Goal: Information Seeking & Learning: Learn about a topic

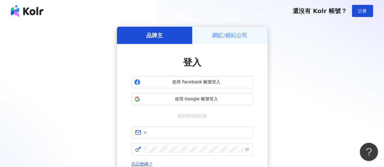
click at [219, 104] on button "使用 Google 帳號登入" at bounding box center [193, 99] width 122 height 12
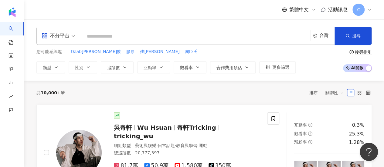
type input "**********"
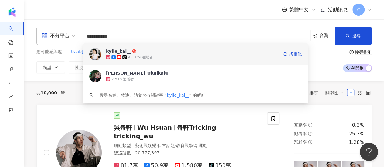
click at [156, 56] on div "95,339 追蹤者" at bounding box center [192, 57] width 173 height 6
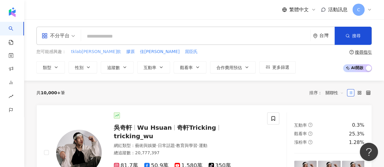
click at [78, 52] on span "tklab亮妍飲" at bounding box center [96, 52] width 50 height 6
type input "********"
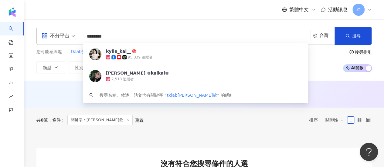
drag, startPoint x: 123, startPoint y: 38, endPoint x: 49, endPoint y: 36, distance: 73.9
click at [49, 36] on div "不分平台 ******** 台灣 搜尋 eb04e7e7-d2bc-444d-879a-e05c9026103d kylie_kai__ 95,339 追蹤者…" at bounding box center [204, 36] width 336 height 18
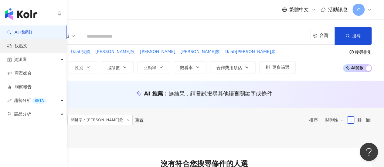
click at [15, 46] on link "找貼文" at bounding box center [17, 46] width 20 height 6
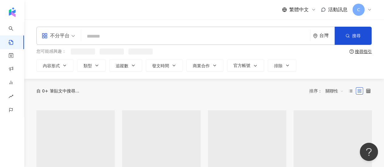
click at [115, 41] on input "search" at bounding box center [196, 36] width 225 height 13
paste input "********"
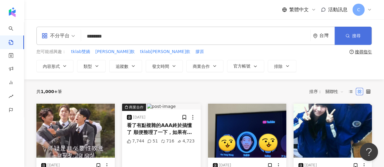
click at [349, 36] on icon "button" at bounding box center [348, 36] width 4 height 4
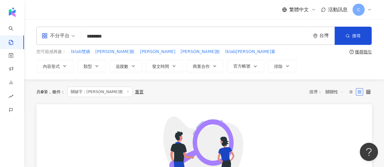
drag, startPoint x: 117, startPoint y: 33, endPoint x: 100, endPoint y: 34, distance: 17.7
click at [100, 34] on input "********" at bounding box center [196, 36] width 225 height 13
type input "***"
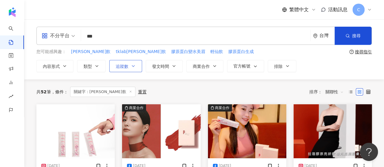
click at [131, 64] on icon "button" at bounding box center [133, 66] width 5 height 5
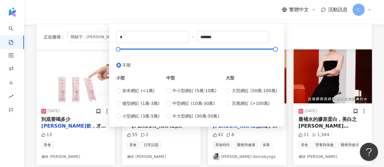
scroll to position [61, 0]
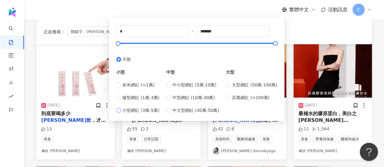
click at [149, 111] on span "小型網紅 (3萬-5萬)" at bounding box center [140, 110] width 37 height 7
type input "*****"
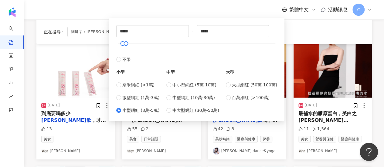
click at [139, 40] on div "***** - ***** 不限 小型 奈米網紅 (<1萬) 微型網紅 (1萬-3萬) 小型網紅 (3萬-5萬) 中型 中小型網紅 (5萬-10萬) 中型網紅…" at bounding box center [196, 69] width 161 height 89
type input "******"
click at [138, 42] on div at bounding box center [197, 44] width 158 height 4
click at [310, 30] on div "正在搜尋 ： 關鍵字：亮妍飲 重置 排序： 關聯性" at bounding box center [204, 32] width 321 height 10
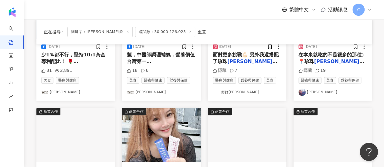
scroll to position [334, 0]
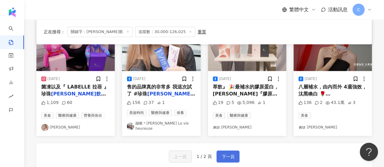
click at [222, 154] on span "下一頁" at bounding box center [228, 156] width 13 height 7
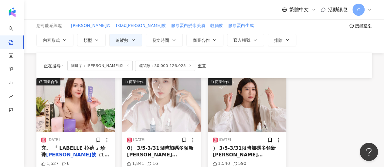
scroll to position [61, 0]
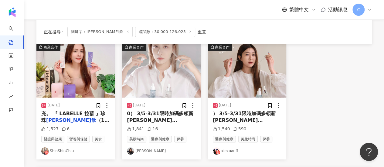
click at [139, 150] on link "黃蓉" at bounding box center [161, 151] width 69 height 7
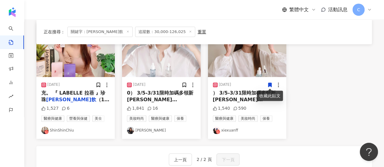
scroll to position [91, 0]
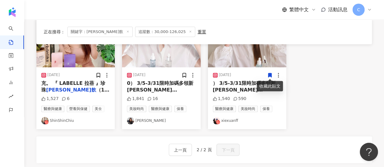
click at [356, 87] on div "商業合作 2023/9/7 充。 『 LABELLE 拉蓓 』珍珠 亮妍飲 （1盒10條） 🔸韓國專利三胜肽 1,527 6 醫療與健康 營養與保健 美食 S…" at bounding box center [204, 71] width 343 height 116
click at [229, 119] on link "xiexuanff" at bounding box center [247, 120] width 69 height 7
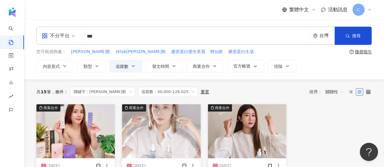
drag, startPoint x: 101, startPoint y: 37, endPoint x: 77, endPoint y: 36, distance: 23.8
click at [77, 36] on div "不分平台 亮妍飲 *** 台灣 搜尋" at bounding box center [204, 36] width 336 height 18
type input "*****"
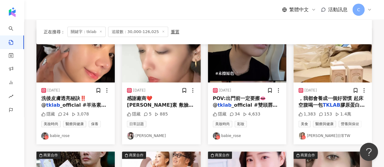
scroll to position [61, 0]
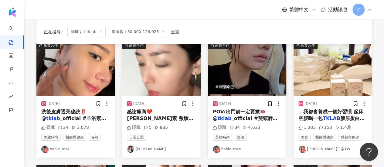
click at [53, 149] on link "babie_rose" at bounding box center [75, 149] width 69 height 7
click at [337, 148] on link "范香香生活日常TW" at bounding box center [333, 149] width 69 height 7
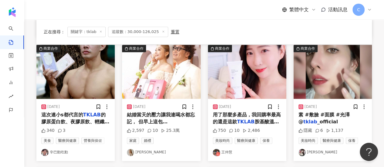
scroll to position [182, 0]
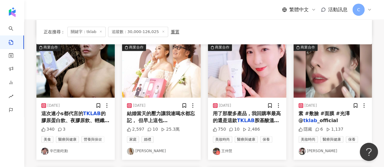
click at [135, 153] on link "Sherry 陳依依" at bounding box center [161, 151] width 69 height 7
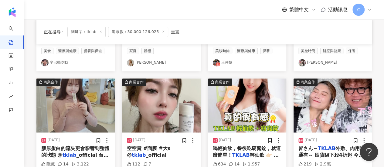
scroll to position [304, 0]
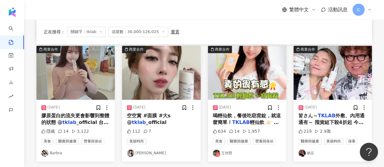
click at [305, 154] on img at bounding box center [302, 153] width 7 height 7
click at [310, 152] on link "納豆" at bounding box center [333, 153] width 69 height 7
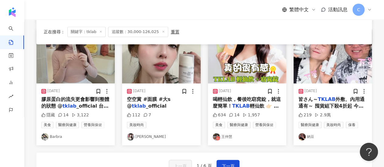
scroll to position [334, 0]
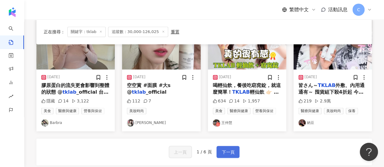
click at [225, 150] on span "下一頁" at bounding box center [228, 152] width 13 height 7
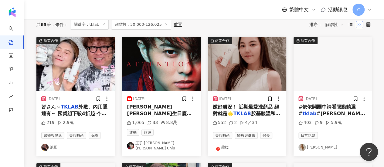
scroll to position [66, 0]
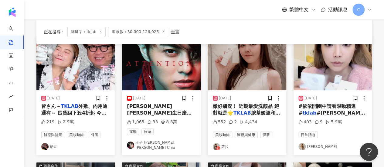
click at [222, 144] on link "蘿拉" at bounding box center [247, 146] width 69 height 7
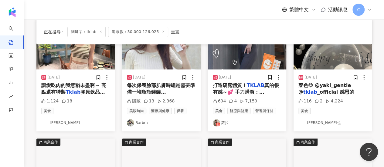
scroll to position [157, 0]
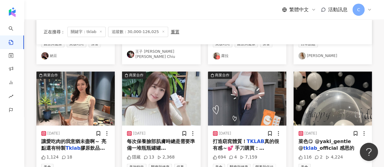
click at [169, 53] on link "王子 邱勝翊 Prince Chiu" at bounding box center [161, 54] width 69 height 10
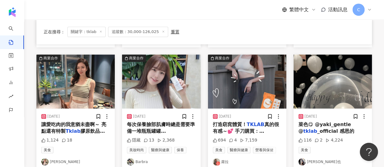
scroll to position [188, 0]
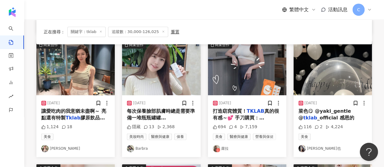
click at [323, 145] on link "Peggy Pan 潘貝貝也" at bounding box center [333, 148] width 69 height 7
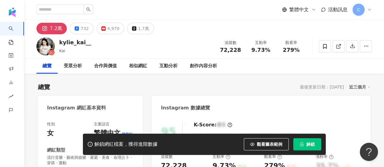
click at [311, 147] on span "解鎖" at bounding box center [311, 144] width 9 height 5
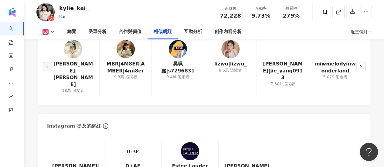
scroll to position [1124, 0]
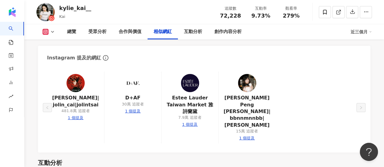
click at [243, 74] on img at bounding box center [247, 83] width 18 height 18
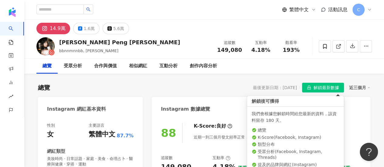
click at [319, 89] on span "解鎖最新數據" at bounding box center [327, 88] width 26 height 10
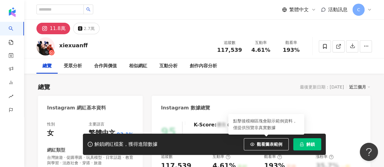
click at [311, 148] on button "解鎖" at bounding box center [308, 145] width 28 height 12
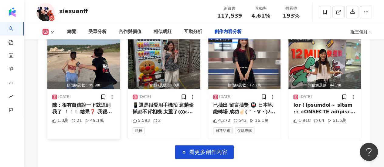
scroll to position [2188, 0]
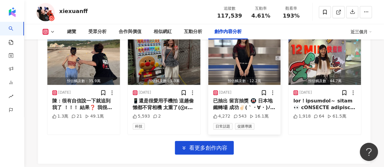
click at [243, 90] on div "2025/8/1" at bounding box center [244, 93] width 63 height 6
click at [243, 51] on div "商業合作 預估觸及數：12.2萬 2025/8/1 已抽出 留言抽獎 🚇 日本地鐵轉場 成功✌🏻(｀・∀・)ﾉｲｪ-ｲ！ 上次東京失敗 這次發現大阪的人比較少…" at bounding box center [244, 83] width 73 height 105
click at [244, 77] on div "預估觸及數：12.2萬" at bounding box center [244, 81] width 73 height 8
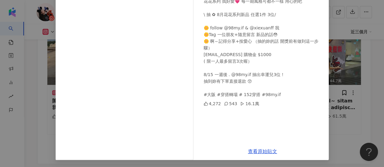
scroll to position [75, 0]
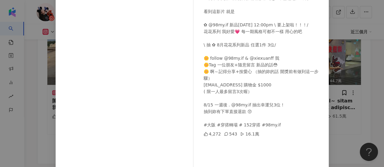
click at [338, 77] on div "xiexuanff 2025/8/1 已抽出 留言抽獎 🚇 日本地鐵轉場 成功✌🏻(｀・∀・)ﾉｲｪ-ｲ！ 上次東京失敗 這次發現大阪的人比較少 不會尷尬癌出…" at bounding box center [192, 83] width 384 height 167
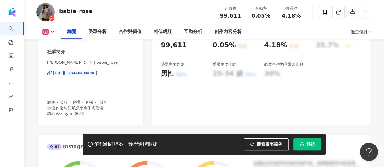
scroll to position [122, 0]
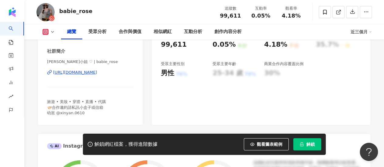
click at [296, 139] on button "解鎖" at bounding box center [308, 145] width 28 height 12
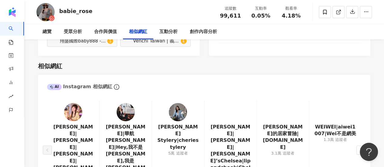
scroll to position [973, 0]
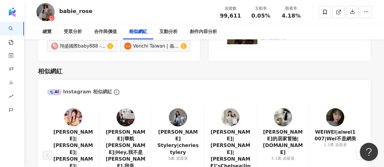
click at [134, 114] on link at bounding box center [126, 118] width 18 height 21
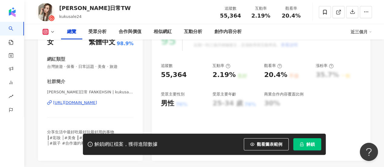
drag, startPoint x: 306, startPoint y: 146, endPoint x: 219, endPoint y: 100, distance: 98.3
click at [306, 145] on button "解鎖" at bounding box center [308, 145] width 28 height 12
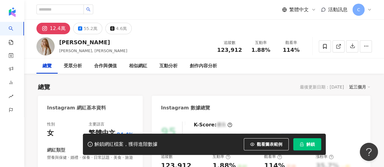
click at [312, 147] on span "解鎖" at bounding box center [311, 144] width 9 height 5
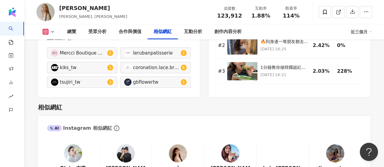
scroll to position [991, 0]
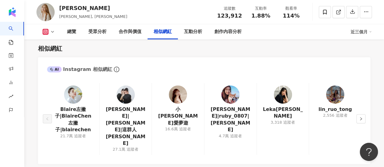
click at [181, 106] on link at bounding box center [178, 96] width 18 height 21
click at [235, 88] on div at bounding box center [231, 95] width 18 height 18
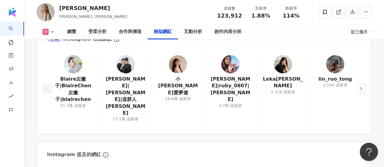
click at [130, 72] on img at bounding box center [126, 64] width 18 height 18
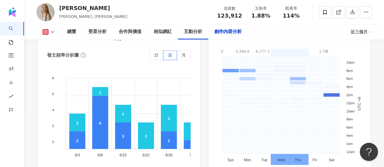
scroll to position [1933, 0]
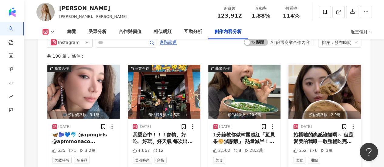
click at [303, 65] on img "button" at bounding box center [325, 92] width 73 height 54
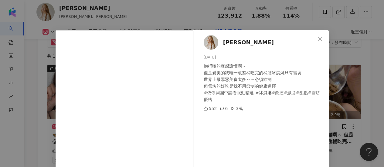
click at [344, 81] on div "Sherry 陳依依 2025/8/24 抱桶嗑的爽感誰懂啊～ 但是愛美的我唯一敢整桶吃完的桶裝冰淇淋只有雪坊 世界上最罪惡美食太多～～必須節制 但雪坊的好吃…" at bounding box center [192, 83] width 384 height 167
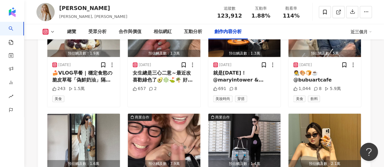
scroll to position [2116, 0]
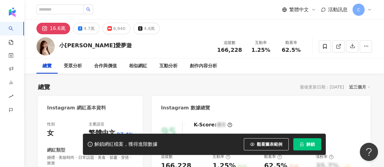
click at [308, 147] on span "解鎖" at bounding box center [311, 144] width 9 height 5
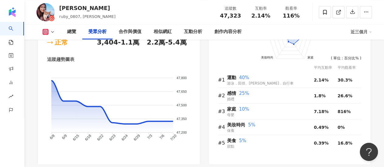
scroll to position [760, 0]
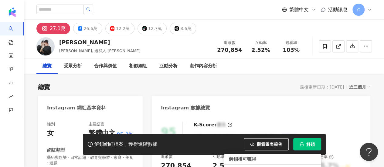
click at [301, 147] on button "解鎖" at bounding box center [308, 145] width 28 height 12
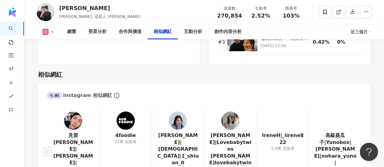
scroll to position [1033, 0]
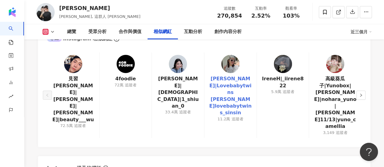
click at [232, 76] on link "陳欣欣|Lovebabytwins 陳欣欣|lovebabytwins_sinsin" at bounding box center [230, 96] width 43 height 41
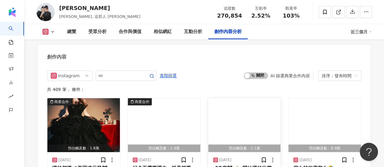
scroll to position [1945, 0]
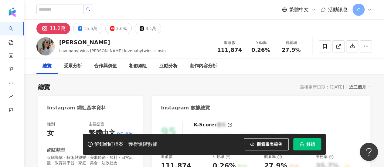
click at [311, 146] on span "解鎖" at bounding box center [311, 144] width 9 height 5
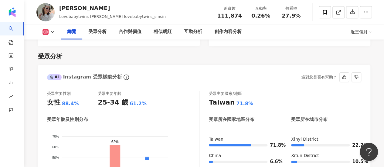
scroll to position [300, 0]
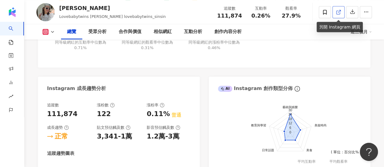
click at [341, 12] on icon at bounding box center [338, 11] width 5 height 5
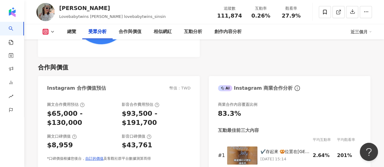
scroll to position [756, 0]
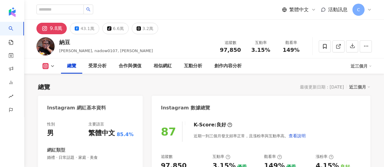
scroll to position [91, 0]
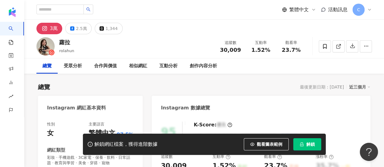
click at [298, 148] on button "解鎖" at bounding box center [308, 145] width 28 height 12
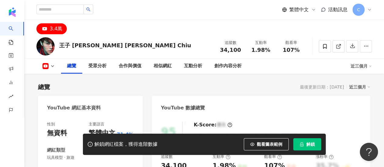
click at [305, 146] on button "解鎖" at bounding box center [308, 145] width 28 height 12
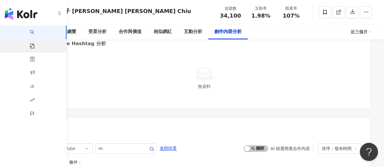
scroll to position [1193, 0]
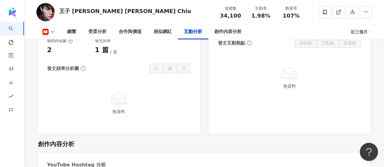
click at [50, 33] on icon at bounding box center [52, 31] width 5 height 5
drag, startPoint x: 384, startPoint y: 110, endPoint x: 387, endPoint y: 107, distance: 4.7
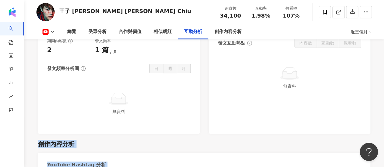
scroll to position [0, 0]
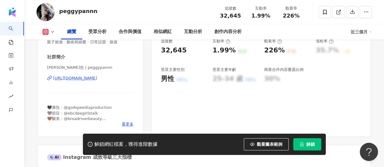
scroll to position [122, 0]
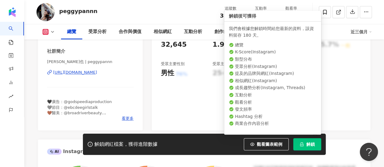
click at [304, 144] on button "解鎖" at bounding box center [308, 145] width 28 height 12
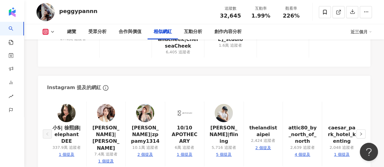
scroll to position [1094, 0]
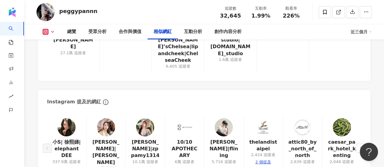
click at [69, 119] on img at bounding box center [66, 128] width 18 height 18
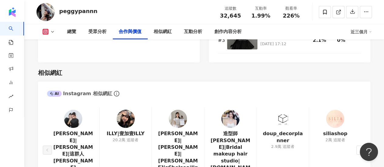
scroll to position [963, 0]
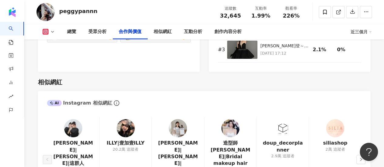
click at [127, 124] on img at bounding box center [126, 128] width 18 height 18
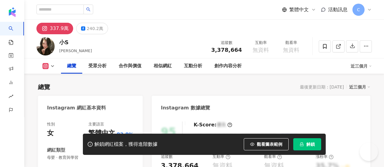
click at [309, 148] on button "解鎖" at bounding box center [308, 145] width 28 height 12
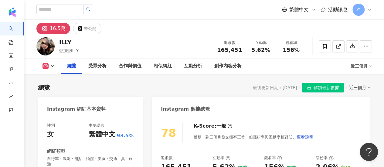
click at [320, 89] on span "解鎖最新數據" at bounding box center [327, 88] width 26 height 10
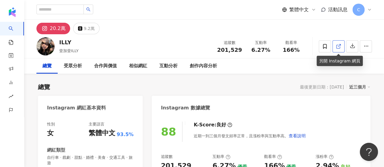
click at [336, 50] on span at bounding box center [338, 46] width 5 height 6
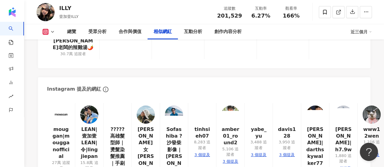
scroll to position [1124, 0]
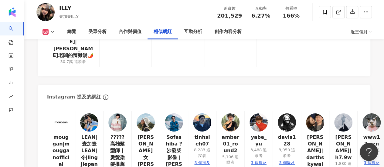
click at [81, 114] on img at bounding box center [89, 123] width 18 height 18
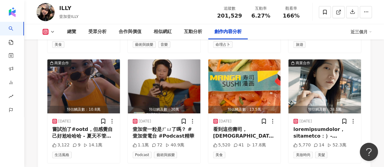
scroll to position [2188, 0]
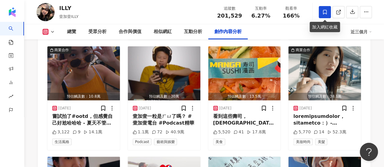
click at [321, 15] on span at bounding box center [325, 12] width 12 height 12
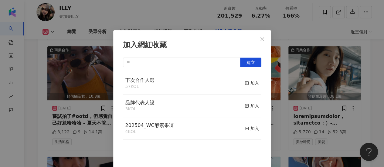
scroll to position [21, 0]
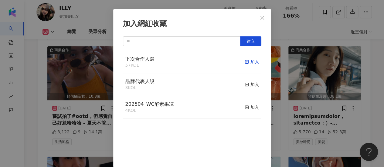
click at [246, 63] on div "加入" at bounding box center [252, 62] width 14 height 7
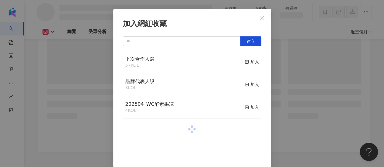
scroll to position [1961, 0]
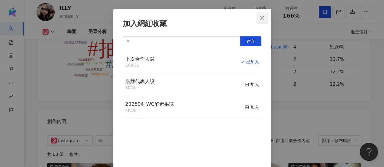
click at [260, 19] on icon "close" at bounding box center [262, 17] width 5 height 5
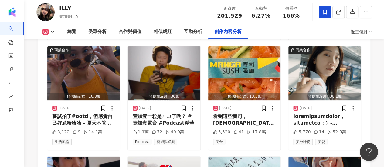
scroll to position [0, 0]
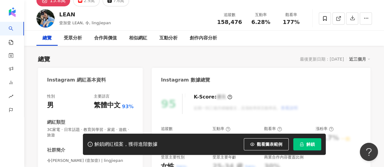
scroll to position [91, 0]
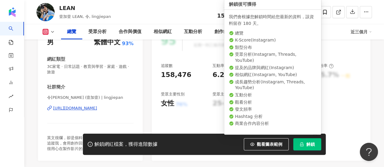
click at [311, 140] on button "解鎖" at bounding box center [308, 145] width 28 height 12
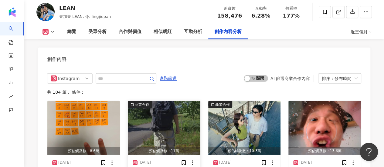
scroll to position [1975, 0]
